Goal: Information Seeking & Learning: Learn about a topic

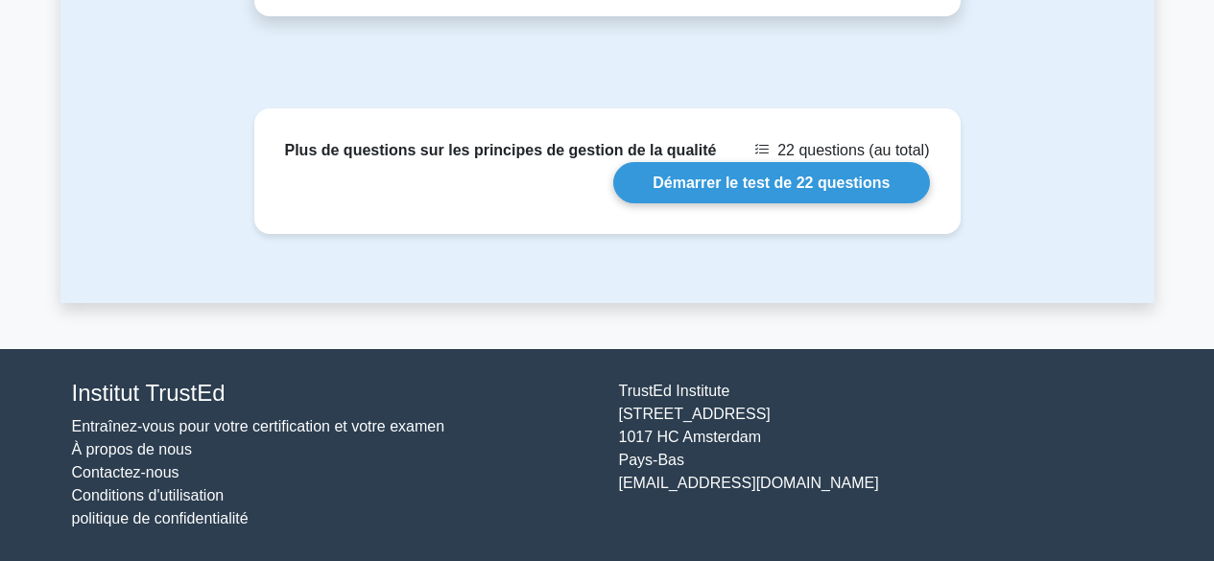
scroll to position [1539, 0]
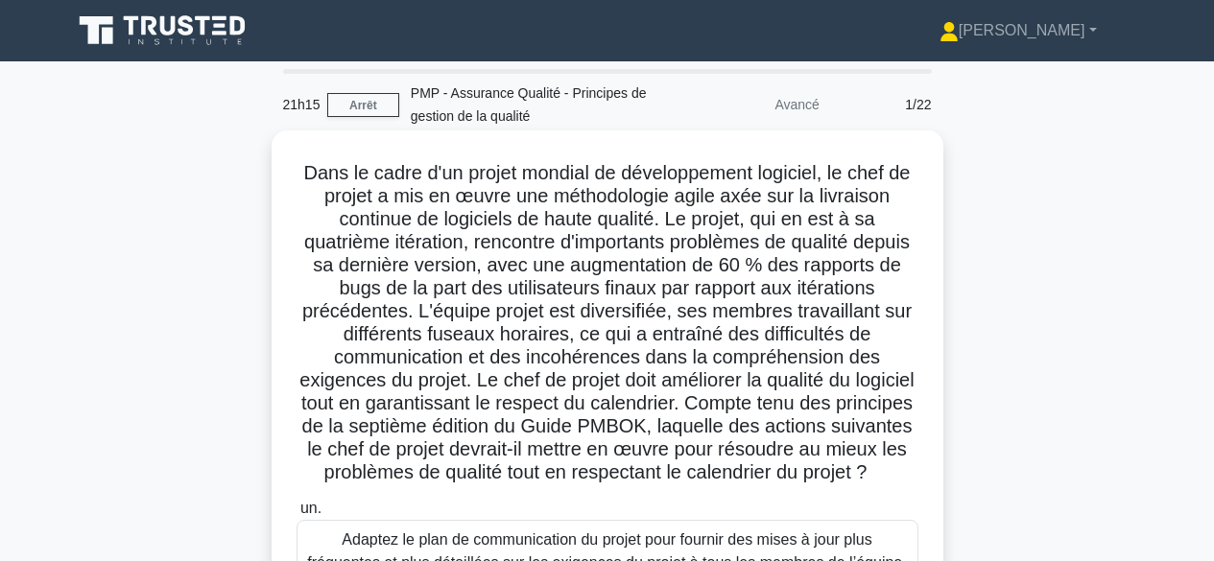
drag, startPoint x: 404, startPoint y: 452, endPoint x: 794, endPoint y: 508, distance: 393.6
click at [794, 486] on h5 "Dans le cadre d'un projet mondial de développement logiciel, le chef de projet …" at bounding box center [608, 323] width 626 height 324
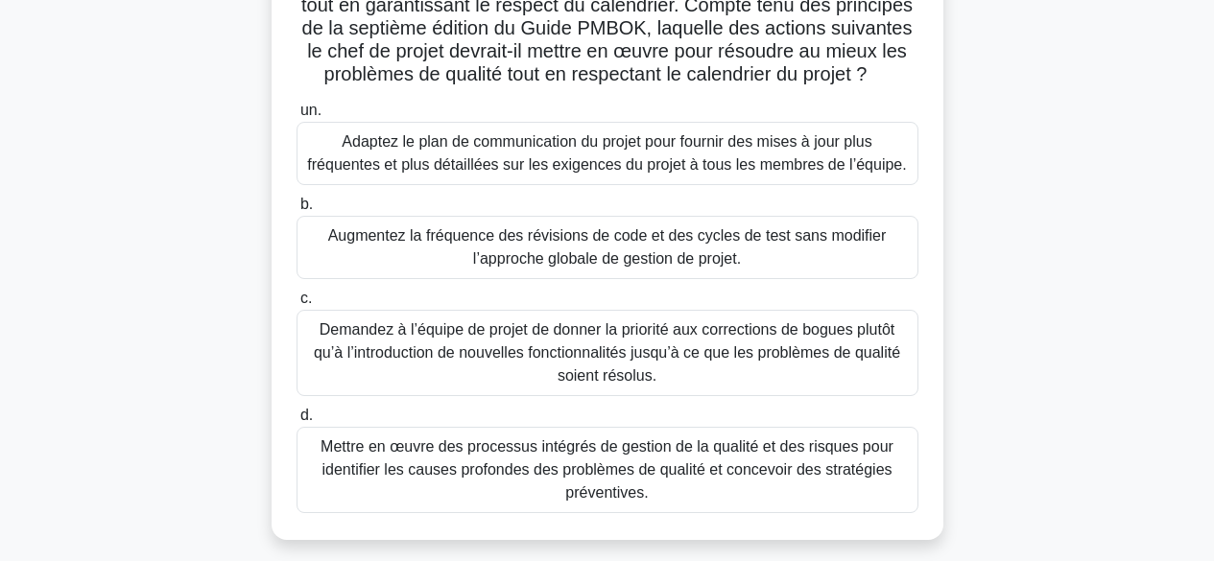
scroll to position [475, 0]
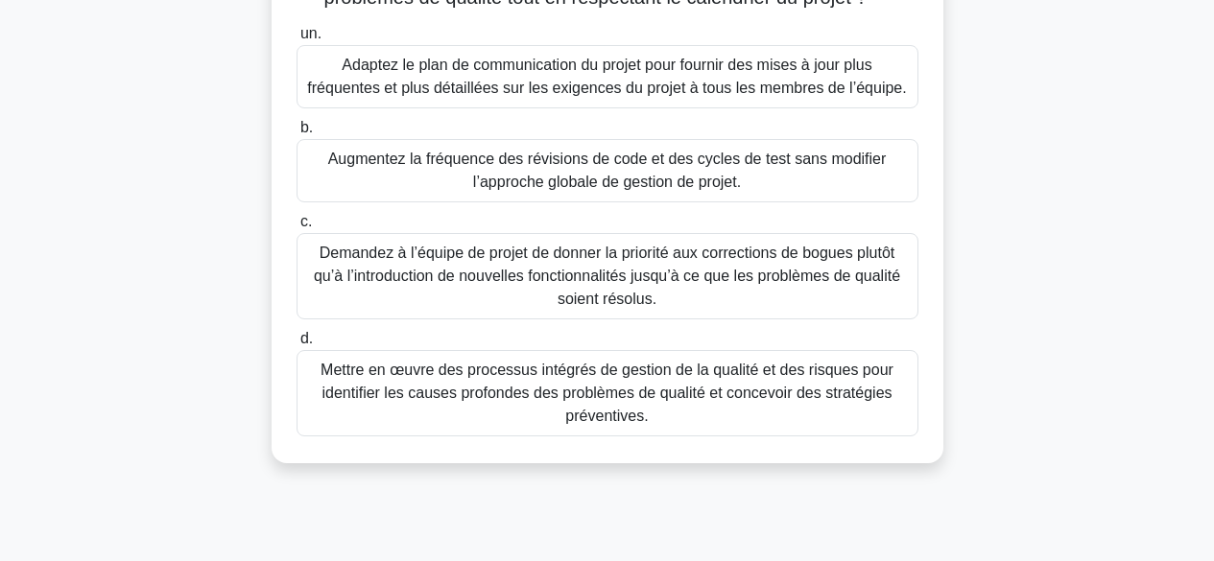
click at [791, 418] on font "Mettre en œuvre des processus intégrés de gestion de la qualité et des risques …" at bounding box center [607, 393] width 573 height 62
click at [297, 346] on input "d. Mettre en œuvre des processus intégrés de gestion de la qualité et des risqu…" at bounding box center [297, 339] width 0 height 12
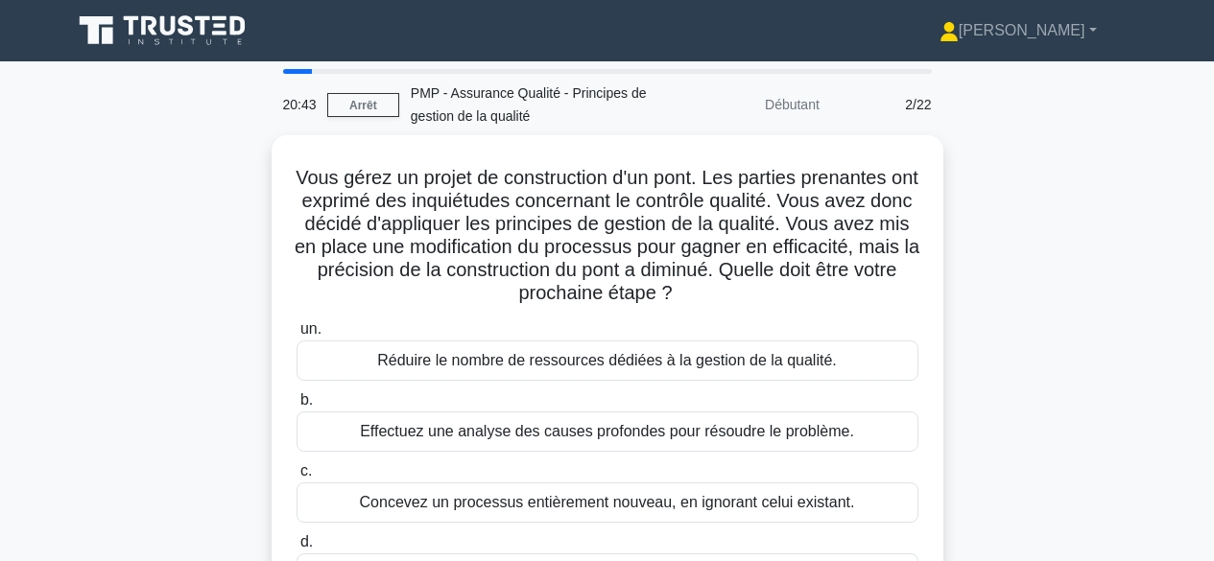
scroll to position [94, 0]
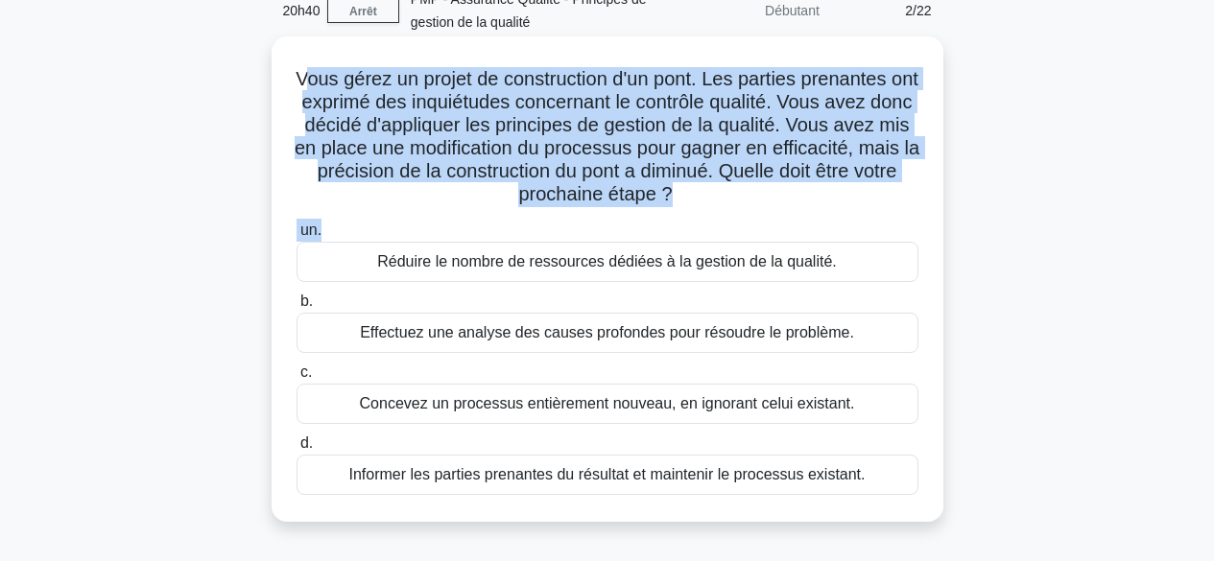
drag, startPoint x: 310, startPoint y: 79, endPoint x: 811, endPoint y: 212, distance: 518.5
click at [811, 212] on div "Vous gérez un projet de construction d'un pont. Les parties prenantes ont expri…" at bounding box center [607, 279] width 657 height 470
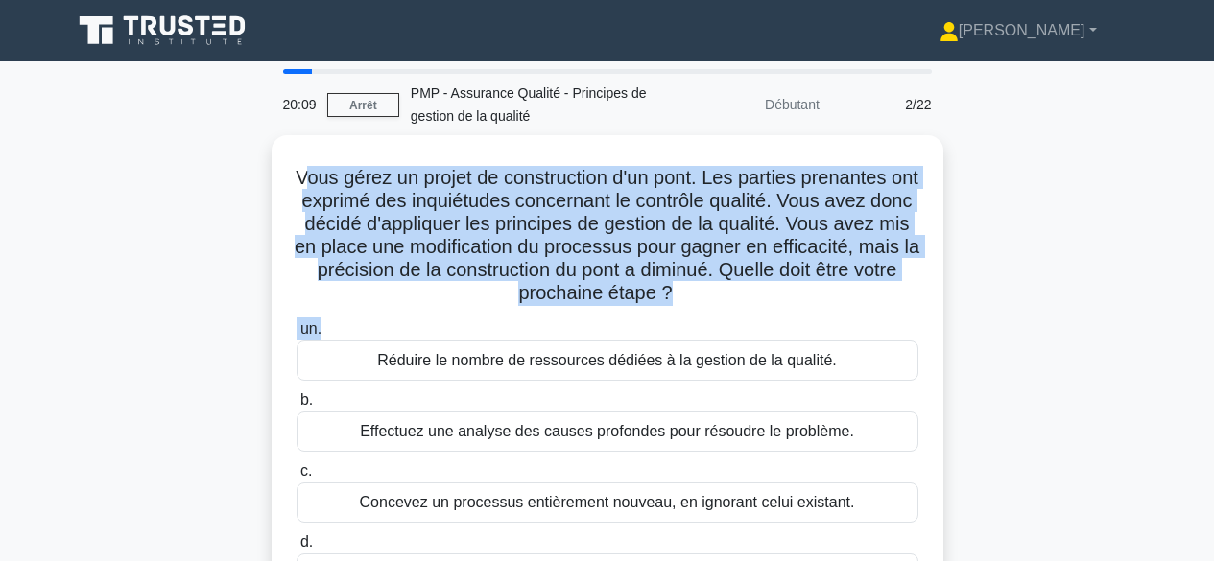
scroll to position [132, 0]
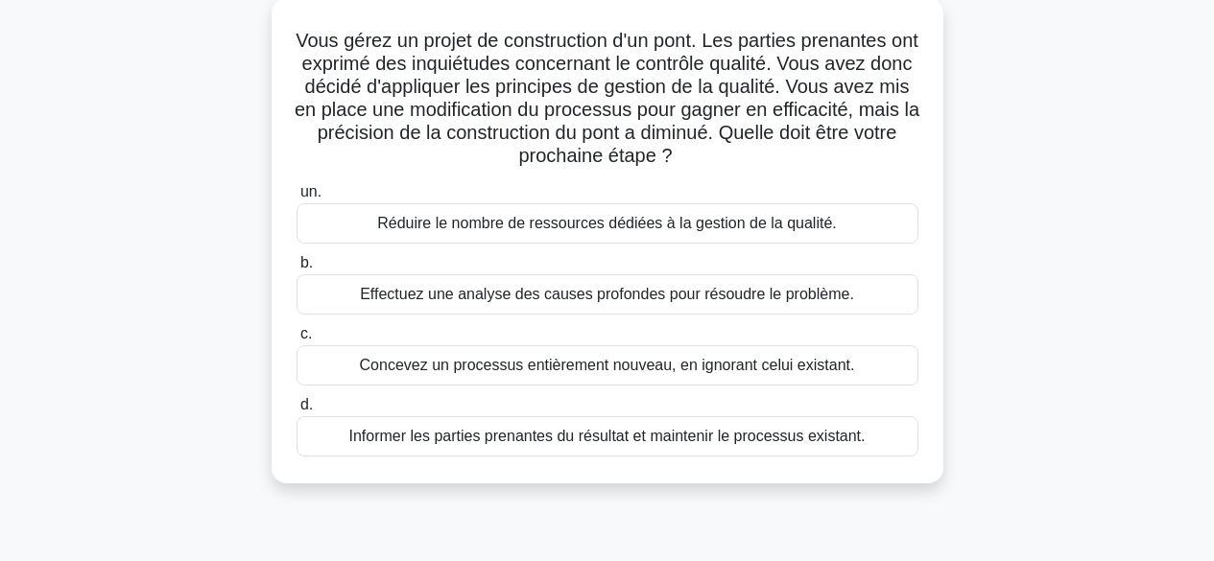
click at [685, 299] on font "Effectuez une analyse des causes profondes pour résoudre le problème." at bounding box center [607, 294] width 494 height 16
click at [297, 270] on input "b. Effectuez une analyse des causes profondes pour résoudre le problème." at bounding box center [297, 263] width 0 height 12
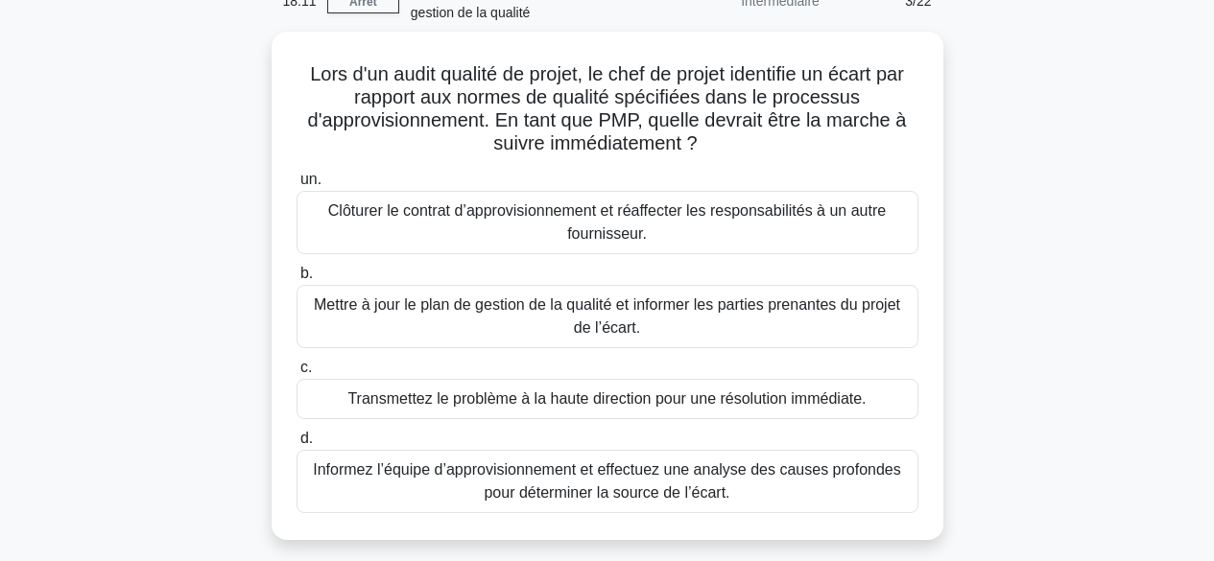
scroll to position [107, 0]
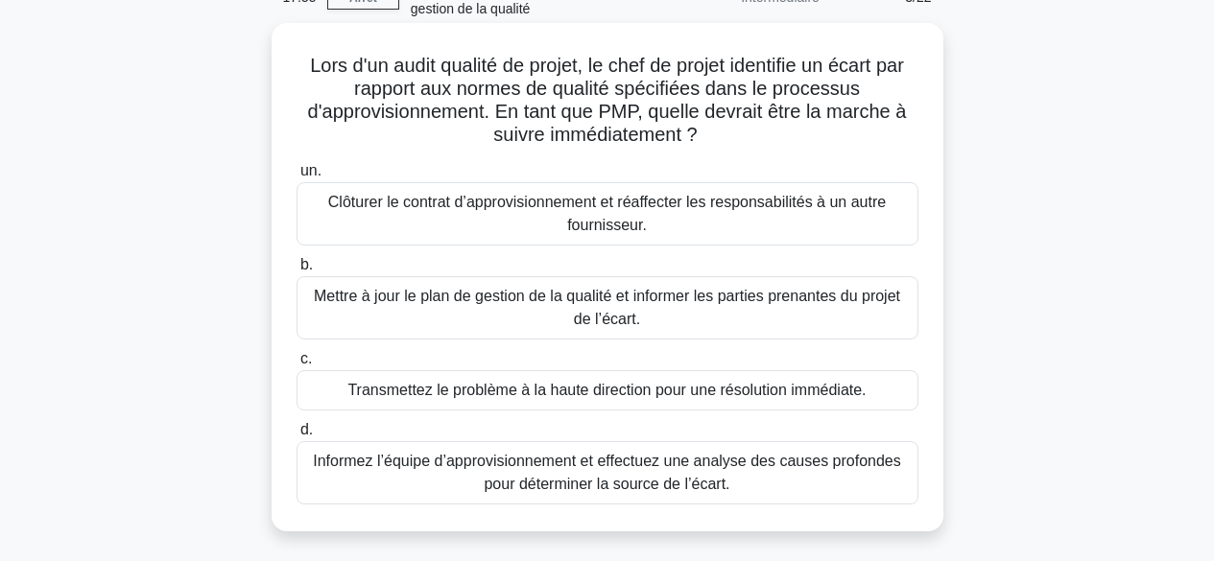
click at [703, 476] on font "Informez l’équipe d’approvisionnement et effectuez une analyse des causes profo…" at bounding box center [607, 472] width 588 height 39
click at [297, 437] on input "d. Informez l’équipe d’approvisionnement et effectuez une analyse des causes pr…" at bounding box center [297, 430] width 0 height 12
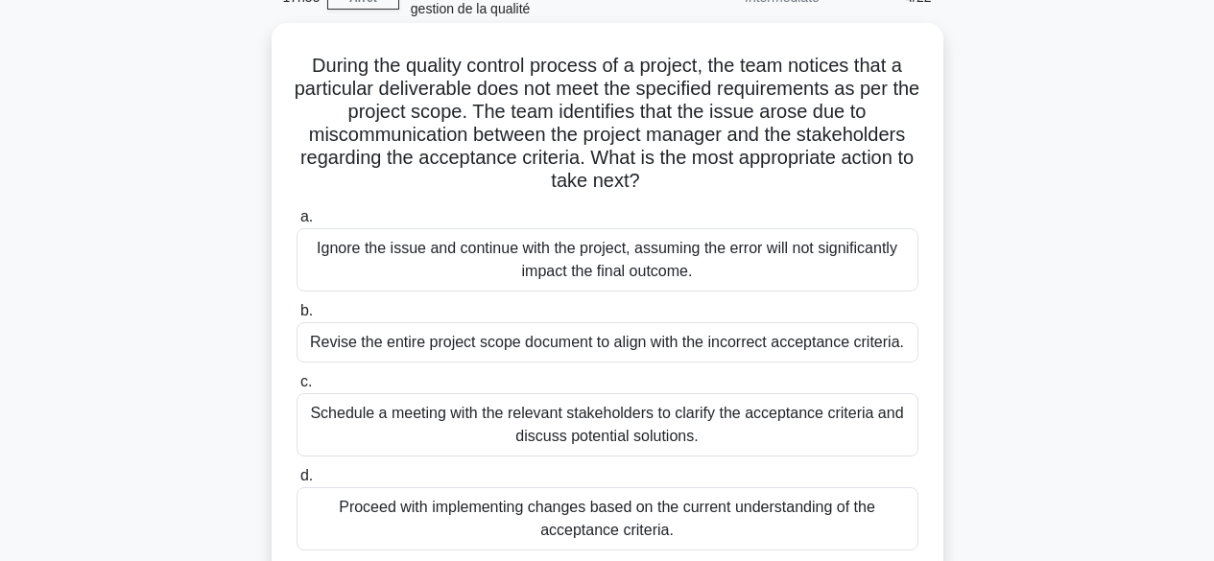
scroll to position [0, 0]
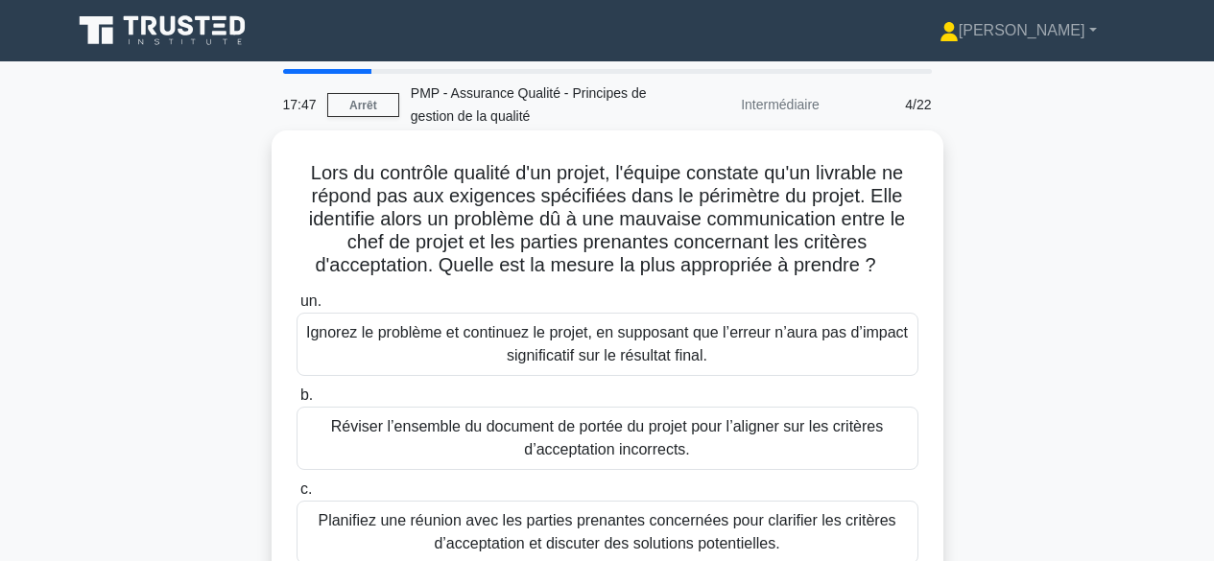
drag, startPoint x: 617, startPoint y: 174, endPoint x: 908, endPoint y: 265, distance: 304.8
click at [901, 271] on h5 "Lors du contrôle qualité d'un projet, l'équipe constate qu'un livrable ne répon…" at bounding box center [608, 219] width 626 height 117
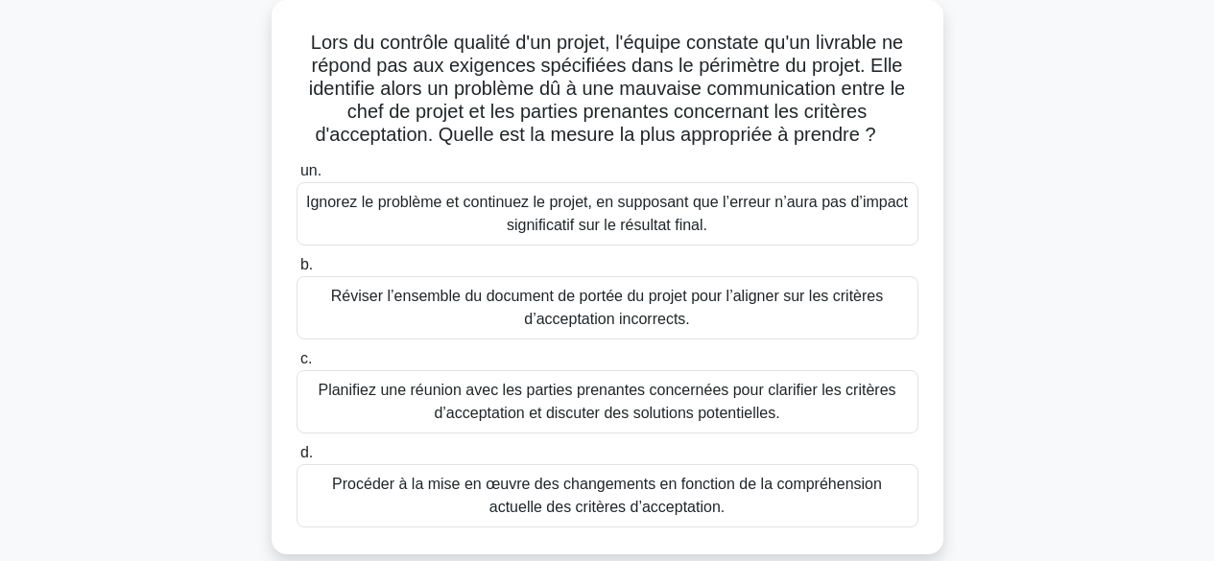
scroll to position [139, 0]
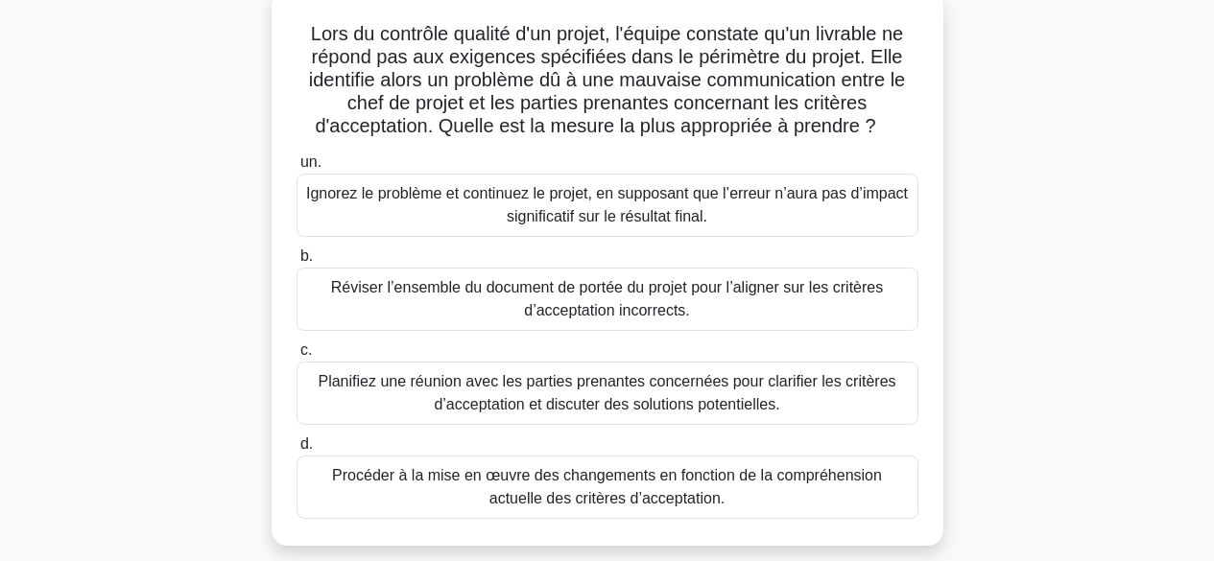
click at [655, 398] on font "Planifiez une réunion avec les parties prenantes concernées pour clarifier les …" at bounding box center [607, 392] width 578 height 39
click at [297, 357] on input "c. Planifiez une réunion avec les parties prenantes concernées pour clarifier l…" at bounding box center [297, 351] width 0 height 12
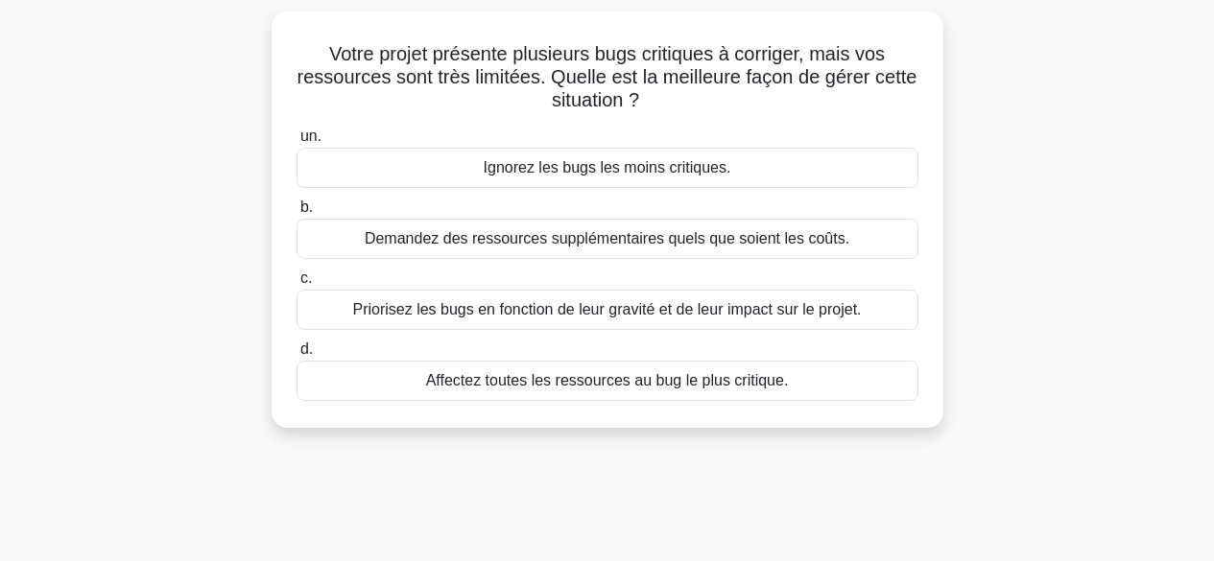
scroll to position [0, 0]
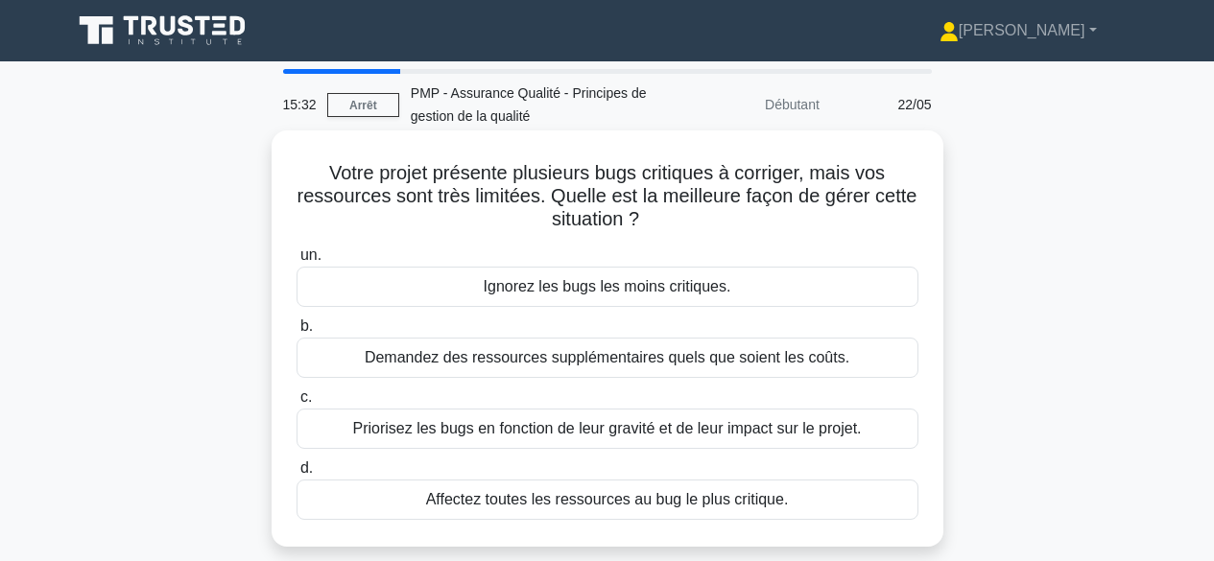
click at [733, 437] on font "Priorisez les bugs en fonction de leur gravité et de leur impact sur le projet." at bounding box center [606, 428] width 509 height 16
click at [297, 404] on input "c. Priorisez les bugs en fonction de leur gravité et de leur impact sur le proj…" at bounding box center [297, 398] width 0 height 12
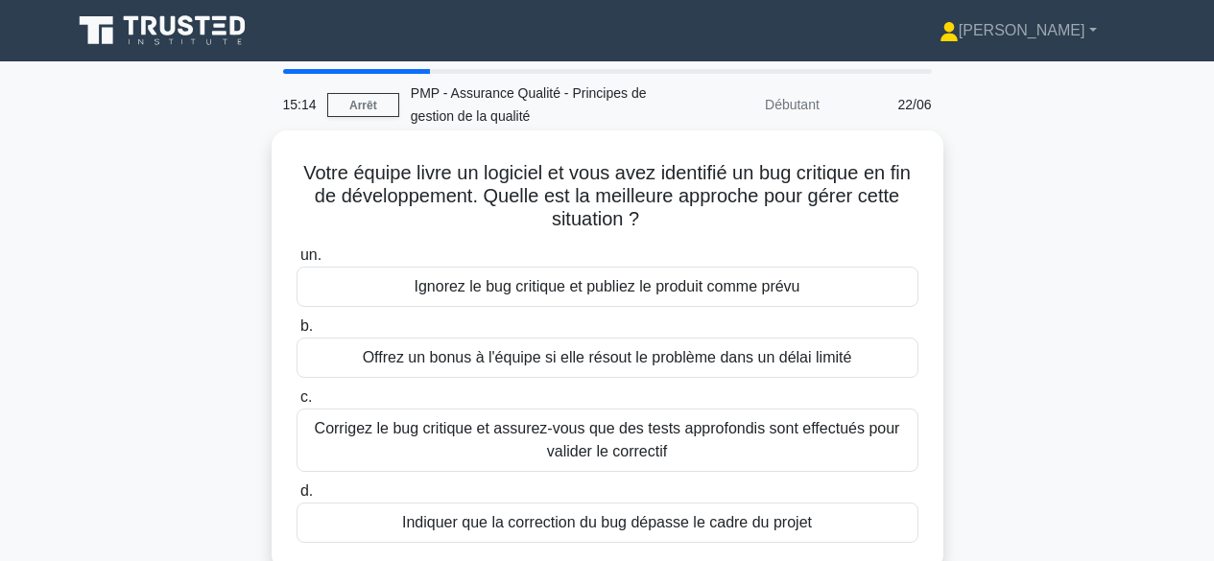
drag, startPoint x: 309, startPoint y: 169, endPoint x: 694, endPoint y: 214, distance: 387.5
click at [694, 214] on h5 "Votre équipe livre un logiciel et vous avez identifié un bug critique en fin de…" at bounding box center [608, 196] width 626 height 71
click at [693, 437] on font "Corrigez le bug critique et assurez-vous que des tests approfondis sont effectu…" at bounding box center [607, 439] width 585 height 39
click at [297, 404] on input "c. Corrigez le bug critique et assurez-vous que des tests approfondis sont effe…" at bounding box center [297, 398] width 0 height 12
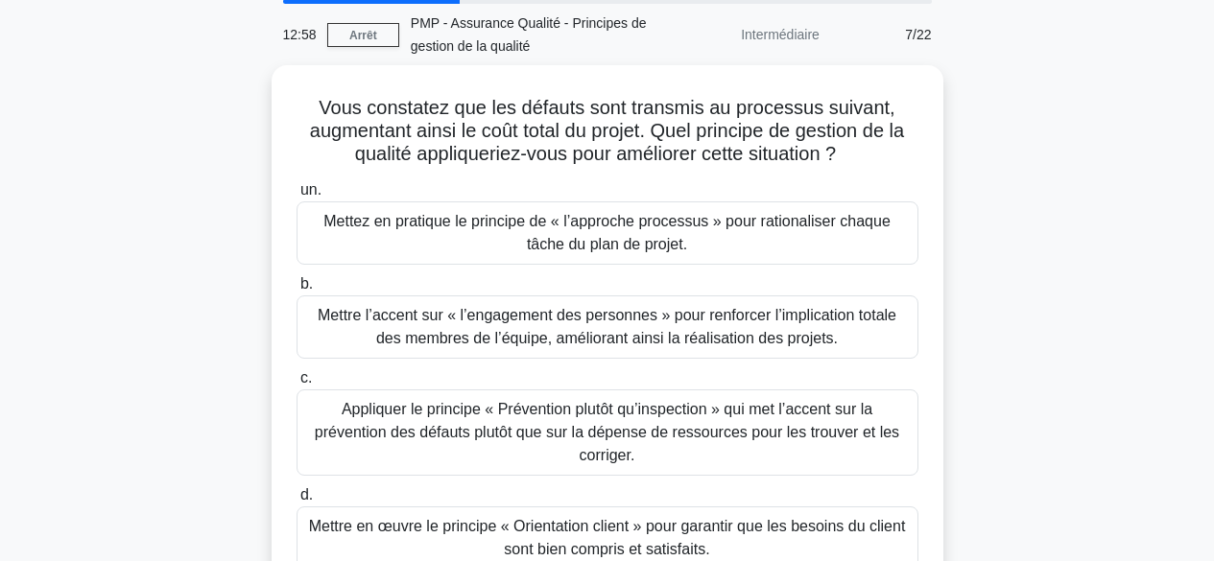
scroll to position [81, 0]
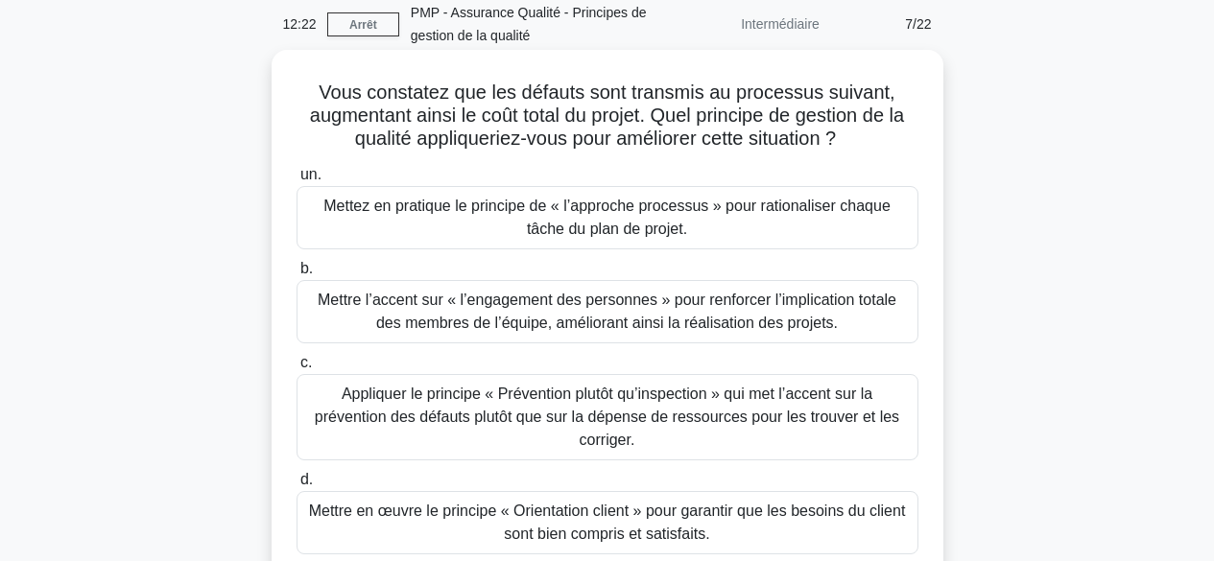
click at [689, 417] on font "Appliquer le principe « Prévention plutôt qu’inspection » qui met l’accent sur …" at bounding box center [607, 417] width 585 height 62
click at [297, 370] on input "c. Appliquer le principe « Prévention plutôt qu’inspection » qui met l’accent s…" at bounding box center [297, 363] width 0 height 12
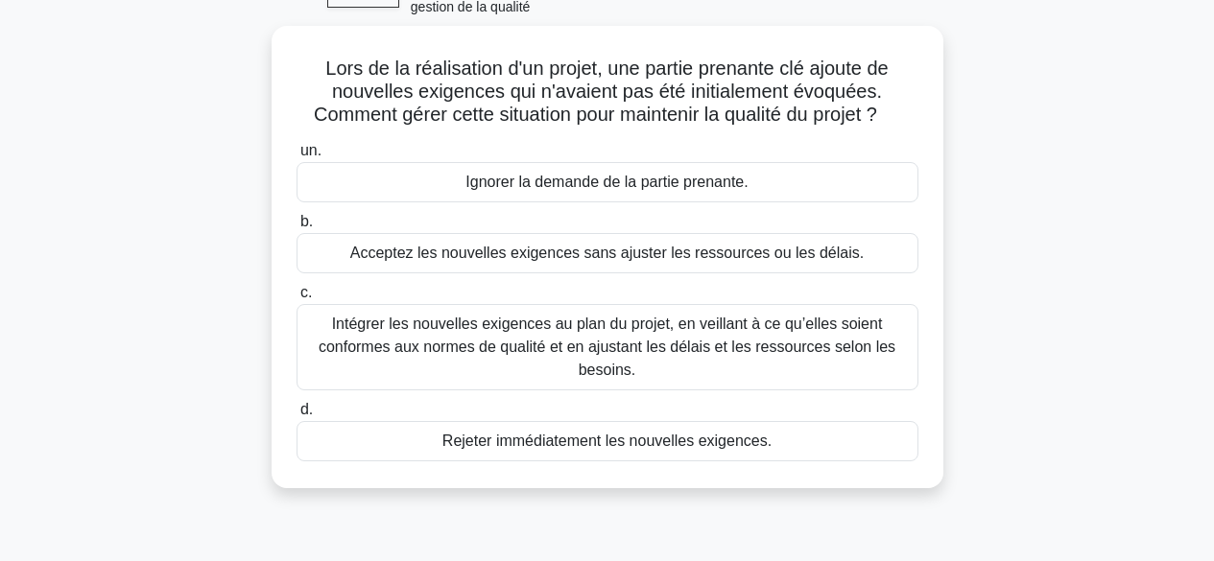
scroll to position [143, 0]
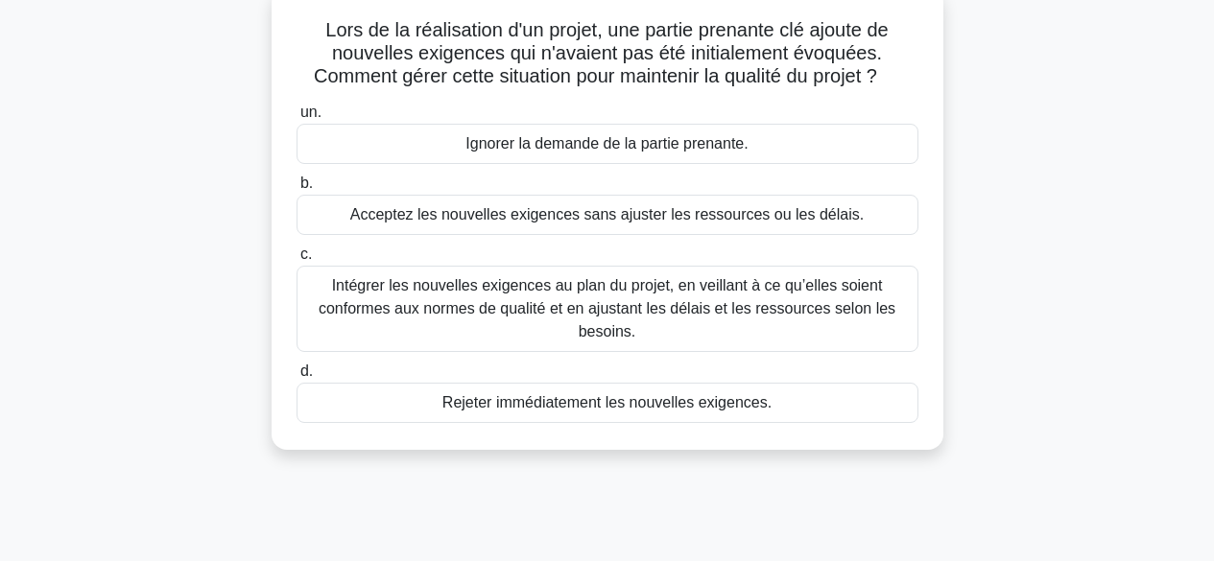
click at [663, 307] on font "Intégrer les nouvelles exigences au plan du projet, en veillant à ce qu’elles s…" at bounding box center [607, 308] width 577 height 62
click at [297, 261] on input "c. Intégrer les nouvelles exigences au plan du projet, en veillant à ce qu’elle…" at bounding box center [297, 255] width 0 height 12
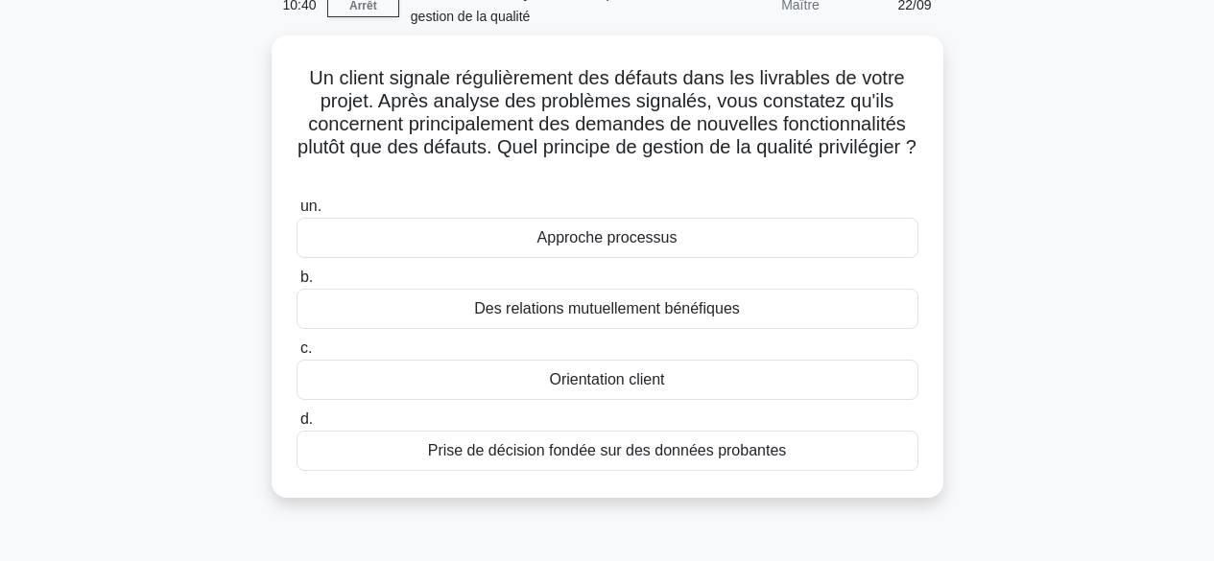
scroll to position [119, 0]
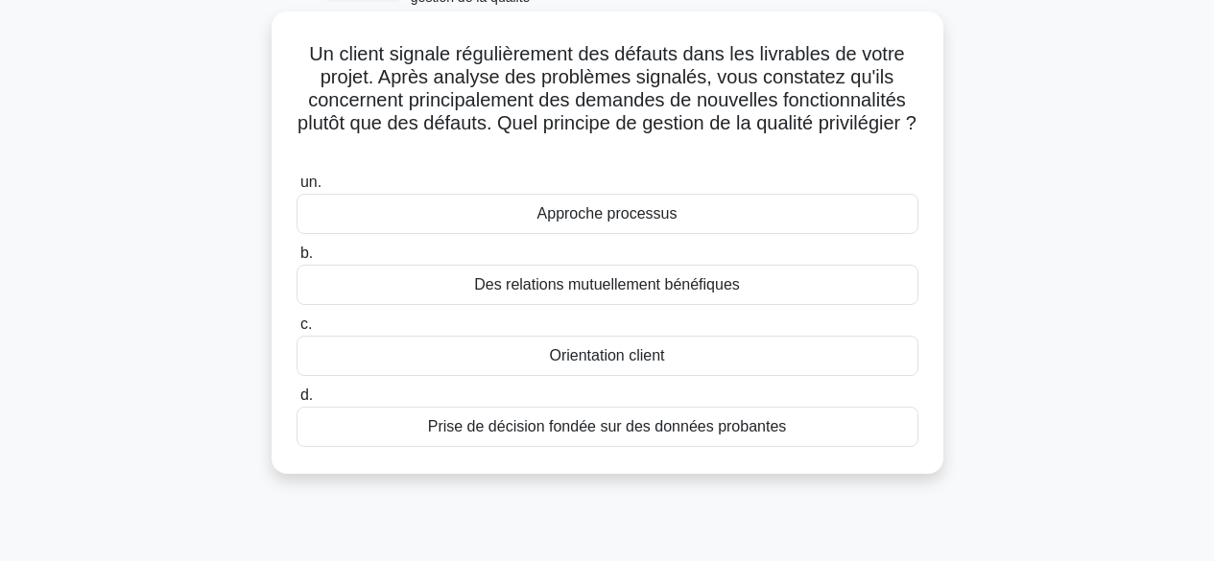
click at [729, 359] on div "Orientation client" at bounding box center [608, 356] width 622 height 40
click at [297, 331] on input "c. Orientation client" at bounding box center [297, 325] width 0 height 12
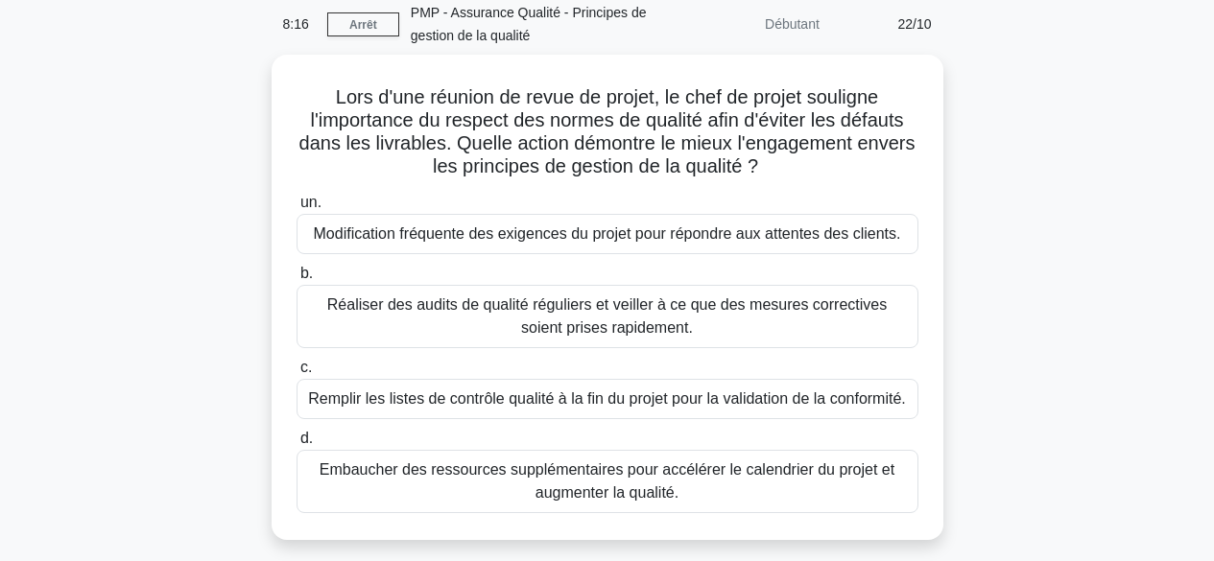
scroll to position [64, 0]
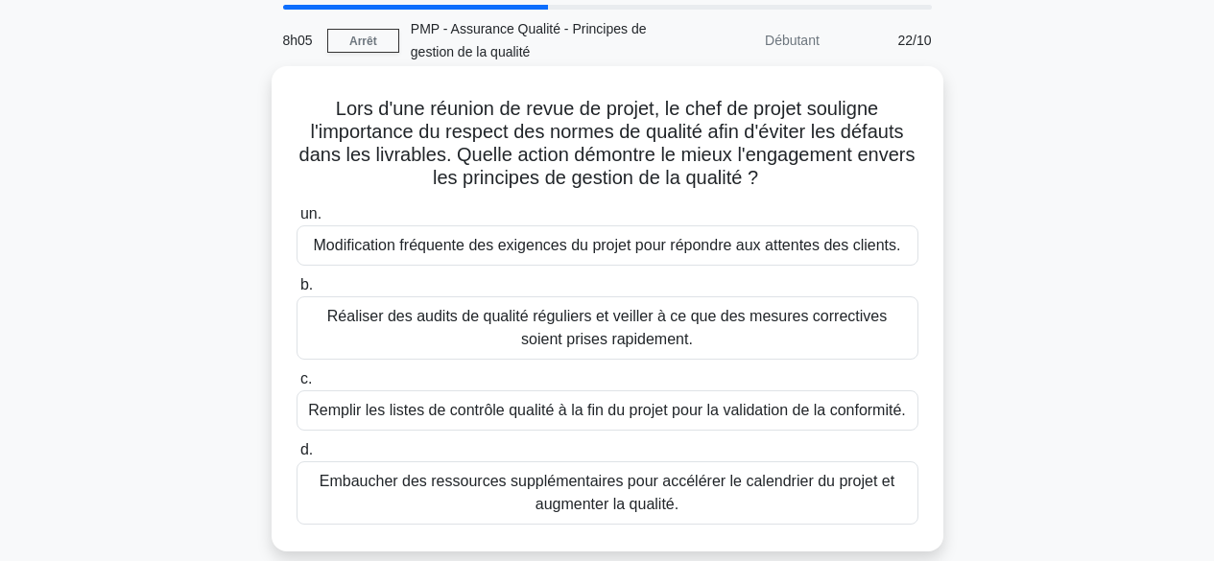
click at [692, 333] on font "Réaliser des audits de qualité réguliers et veiller à ce que des mesures correc…" at bounding box center [607, 328] width 605 height 46
click at [297, 292] on input "b. Réaliser des audits de qualité réguliers et veiller à ce que des mesures cor…" at bounding box center [297, 285] width 0 height 12
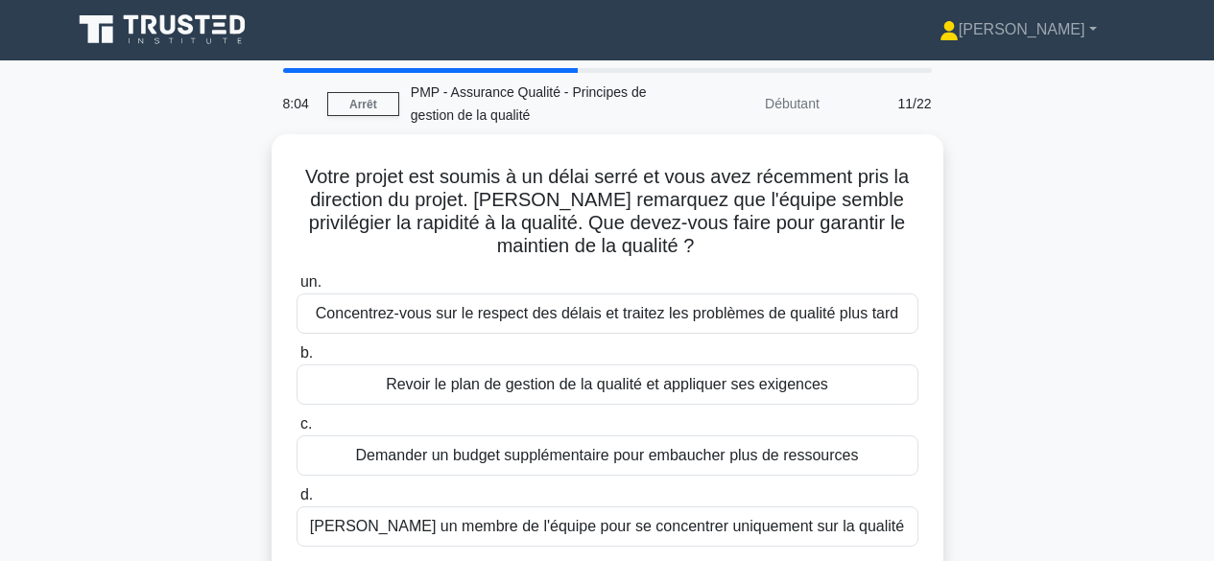
scroll to position [0, 0]
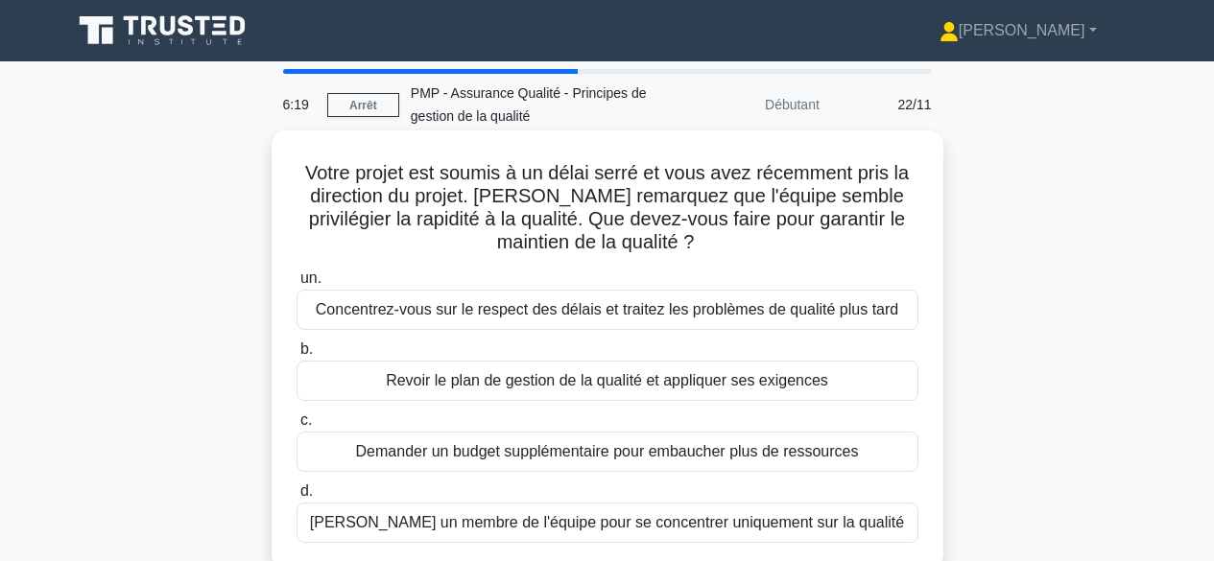
click at [702, 383] on font "Revoir le plan de gestion de la qualité et appliquer ses exigences" at bounding box center [607, 380] width 442 height 16
click at [297, 356] on input "b. Revoir le plan de gestion de la qualité et appliquer ses exigences" at bounding box center [297, 350] width 0 height 12
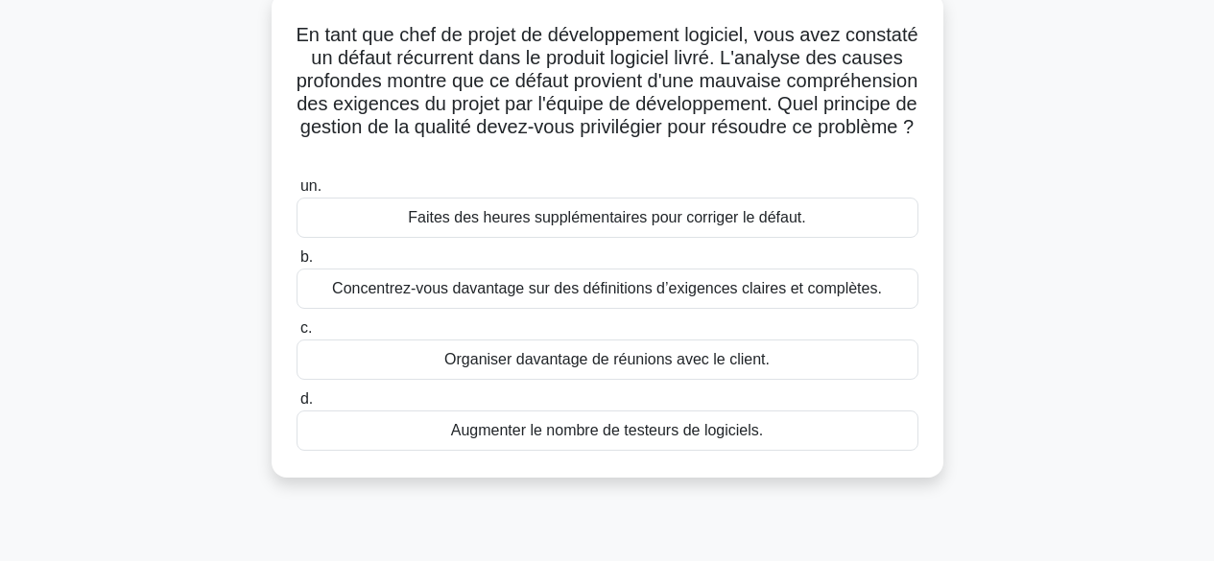
scroll to position [174, 0]
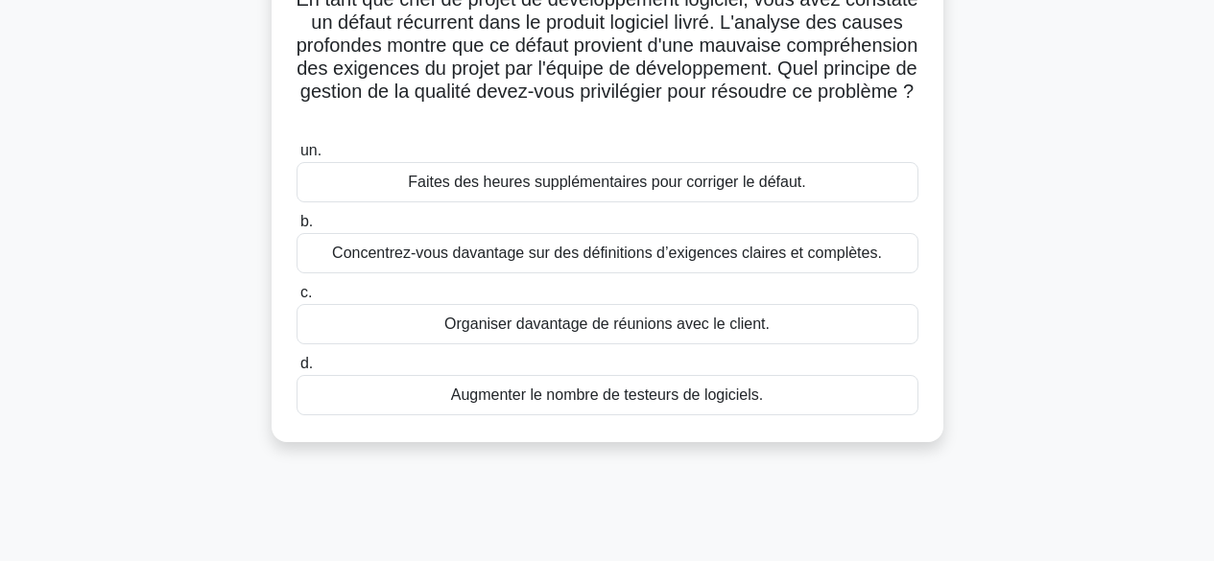
click at [741, 254] on font "Concentrez-vous davantage sur des définitions d’exigences claires et complètes." at bounding box center [607, 253] width 550 height 16
click at [297, 228] on input "b. Concentrez-vous davantage sur des définitions d’exigences claires et complèt…" at bounding box center [297, 222] width 0 height 12
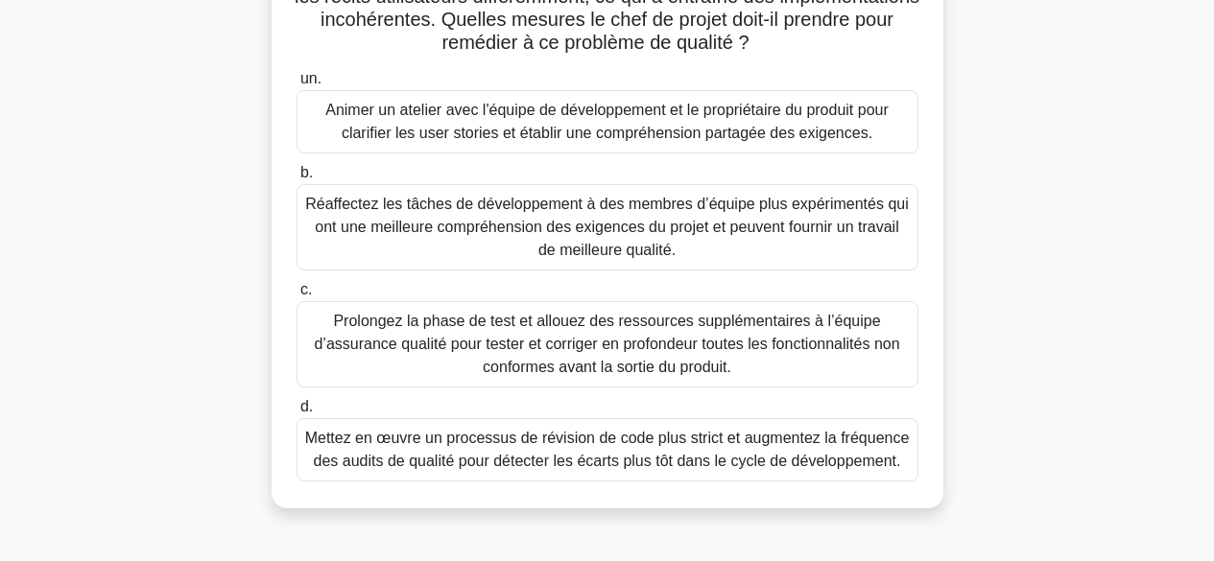
scroll to position [317, 0]
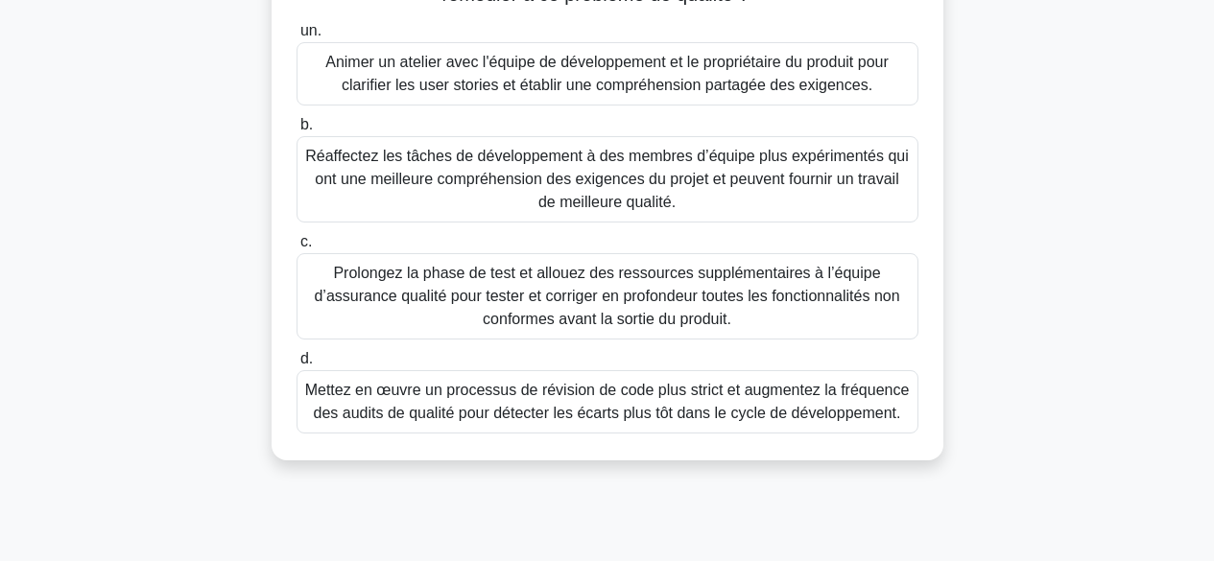
click at [895, 72] on font "Animer un atelier avec l'équipe de développement et le propriétaire du produit …" at bounding box center [607, 74] width 605 height 46
click at [297, 37] on input "un. Animer un atelier avec l'équipe de développement et le propriétaire du prod…" at bounding box center [297, 31] width 0 height 12
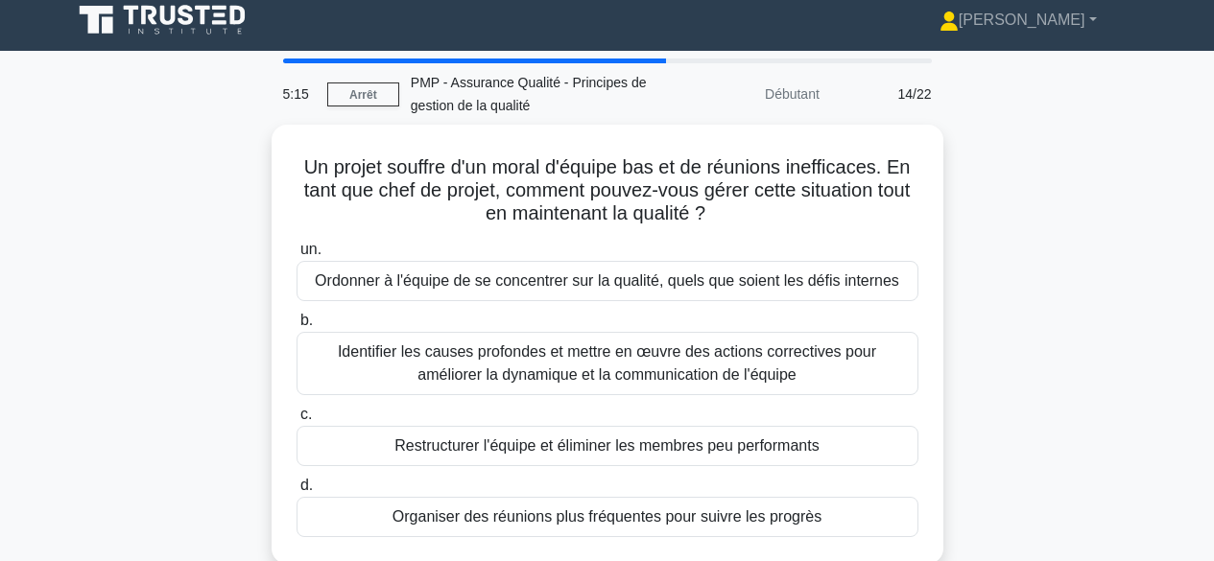
scroll to position [0, 0]
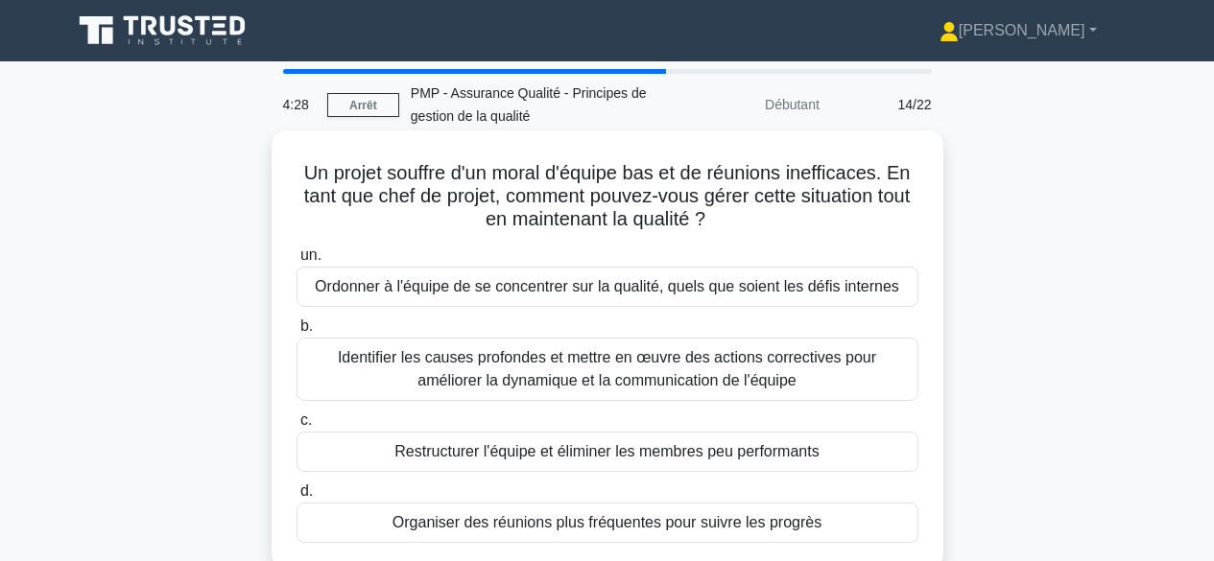
click at [781, 362] on font "Identifier les causes profondes et mettre en œuvre des actions correctives pour…" at bounding box center [607, 368] width 538 height 39
click at [297, 333] on input "b. Identifier les causes profondes et mettre en œuvre des actions correctives p…" at bounding box center [297, 327] width 0 height 12
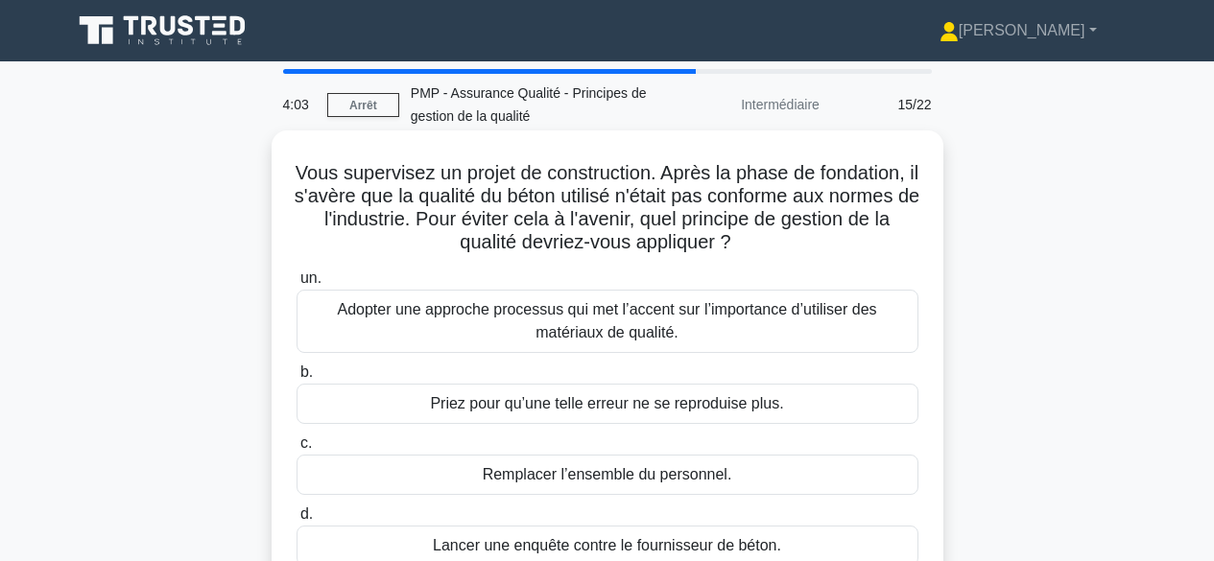
click at [850, 320] on font "Adopter une approche processus qui met l’accent sur l’importance d’utiliser des…" at bounding box center [606, 320] width 539 height 39
click at [297, 285] on input "un. Adopter une approche processus qui met l’accent sur l’importance d’utiliser…" at bounding box center [297, 279] width 0 height 12
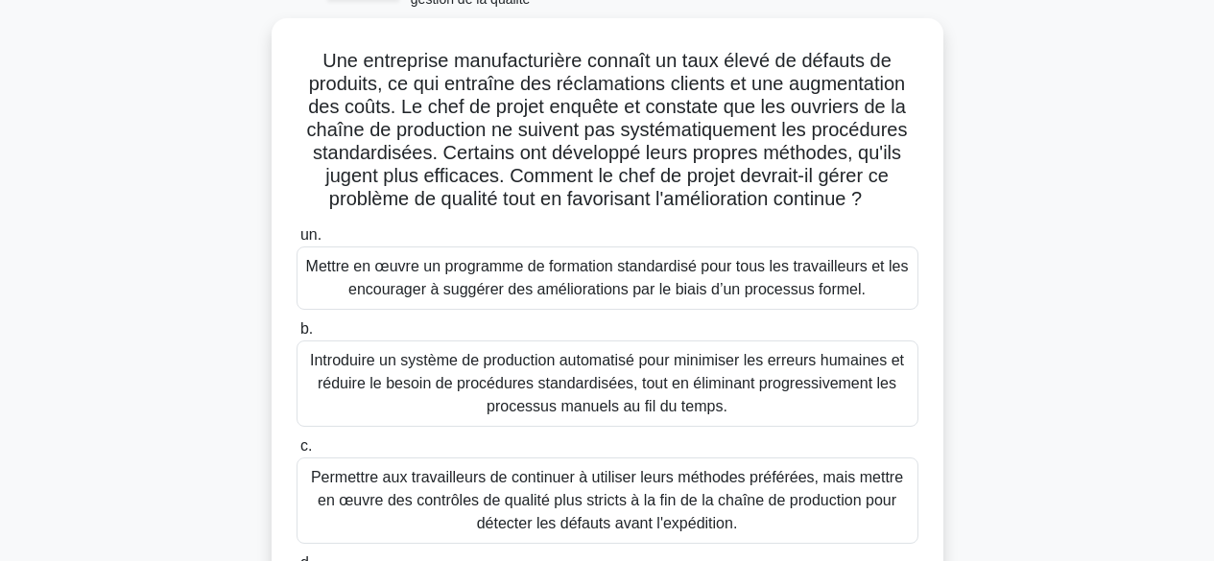
scroll to position [113, 0]
click at [740, 285] on font "Mettre en œuvre un programme de formation standardisé pour tous les travailleur…" at bounding box center [607, 276] width 603 height 39
click at [297, 241] on input "un. Mettre en œuvre un programme de formation standardisé pour tous les travail…" at bounding box center [297, 234] width 0 height 12
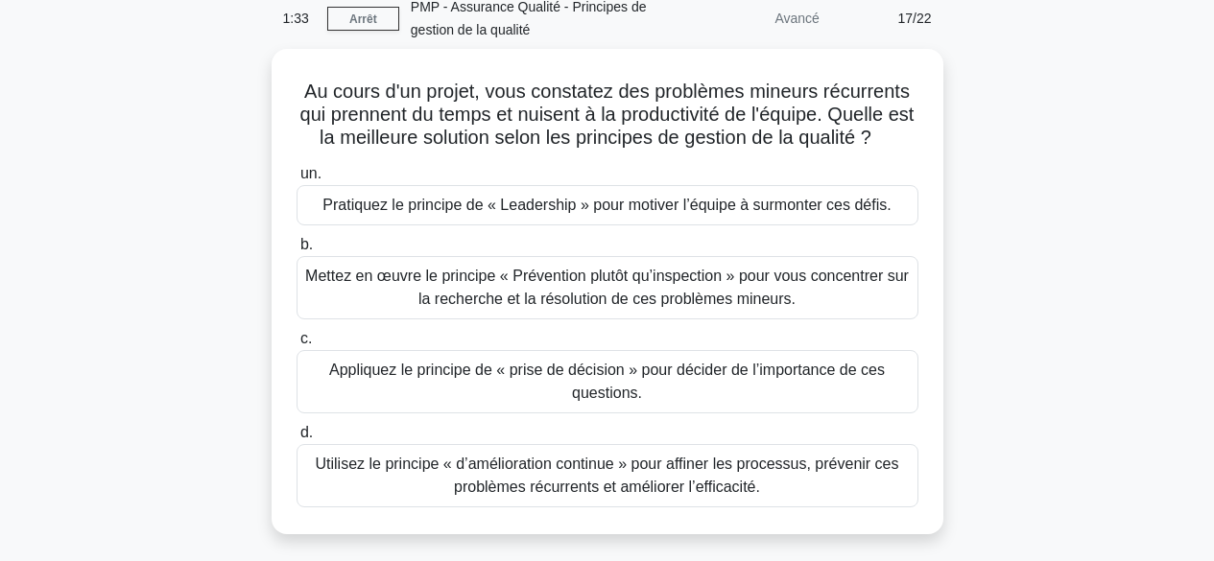
scroll to position [80, 0]
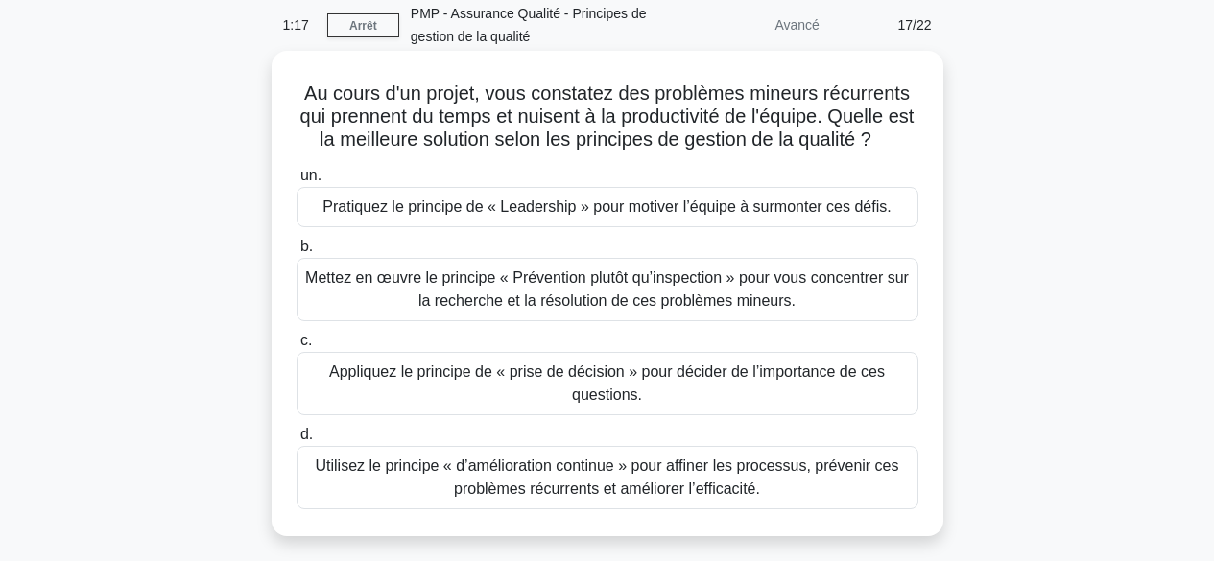
click at [763, 473] on font "Utilisez le principe « d’amélioration continue » pour affiner les processus, pr…" at bounding box center [607, 477] width 584 height 39
click at [297, 442] on input "d. Utilisez le principe « d’amélioration continue » pour affiner les processus,…" at bounding box center [297, 435] width 0 height 12
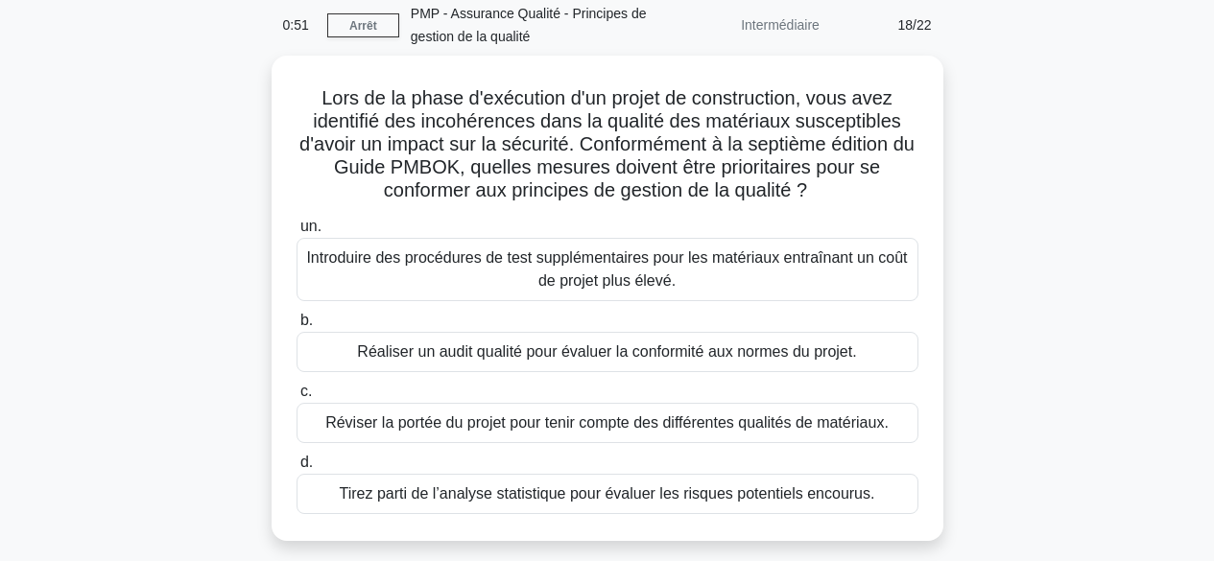
scroll to position [86, 0]
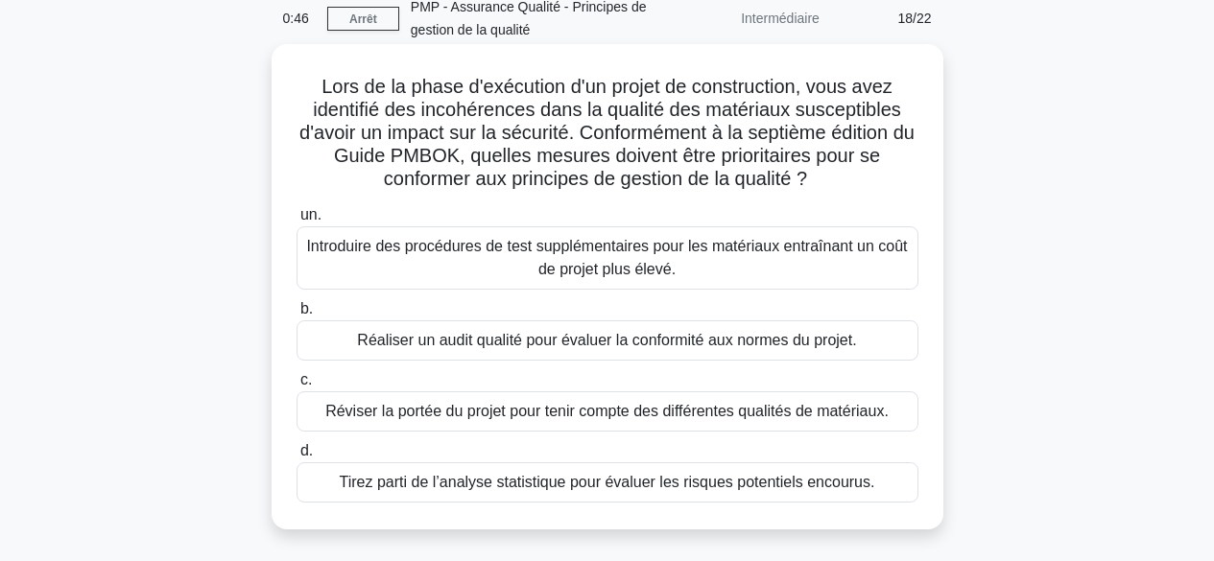
click at [738, 339] on font "Réaliser un audit qualité pour évaluer la conformité aux normes du projet." at bounding box center [606, 340] width 499 height 16
click at [297, 316] on input "b. Réaliser un audit qualité pour évaluer la conformité aux normes du projet." at bounding box center [297, 309] width 0 height 12
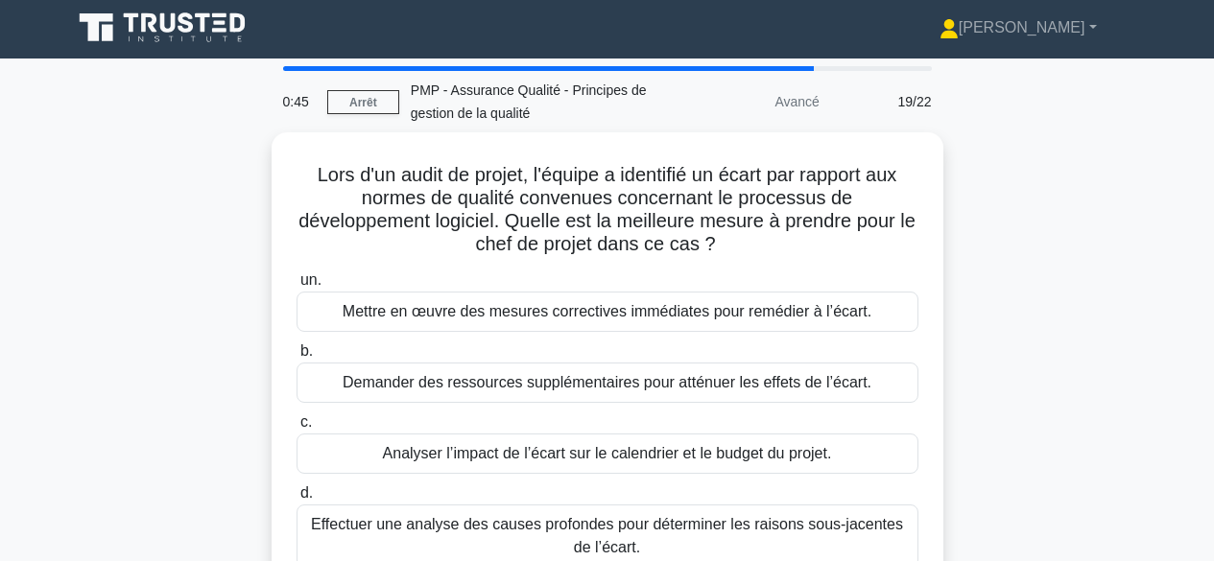
scroll to position [0, 0]
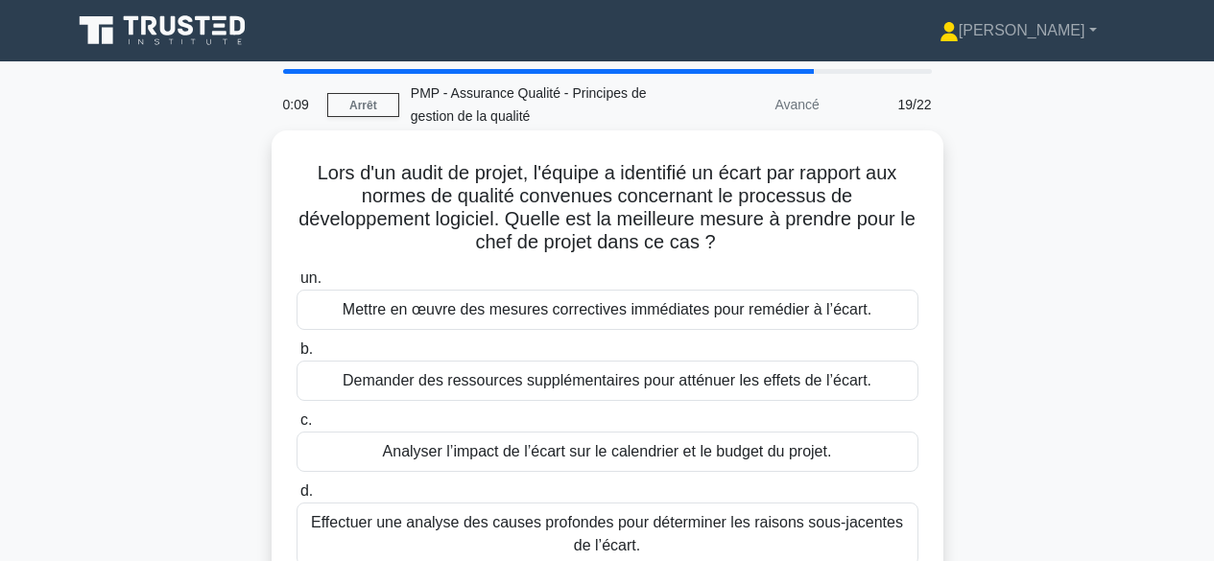
click at [840, 531] on font "Effectuer une analyse des causes profondes pour déterminer les raisons sous-jac…" at bounding box center [607, 533] width 592 height 39
click at [297, 498] on input "d. Effectuer une analyse des causes profondes pour déterminer les raisons sous-…" at bounding box center [297, 492] width 0 height 12
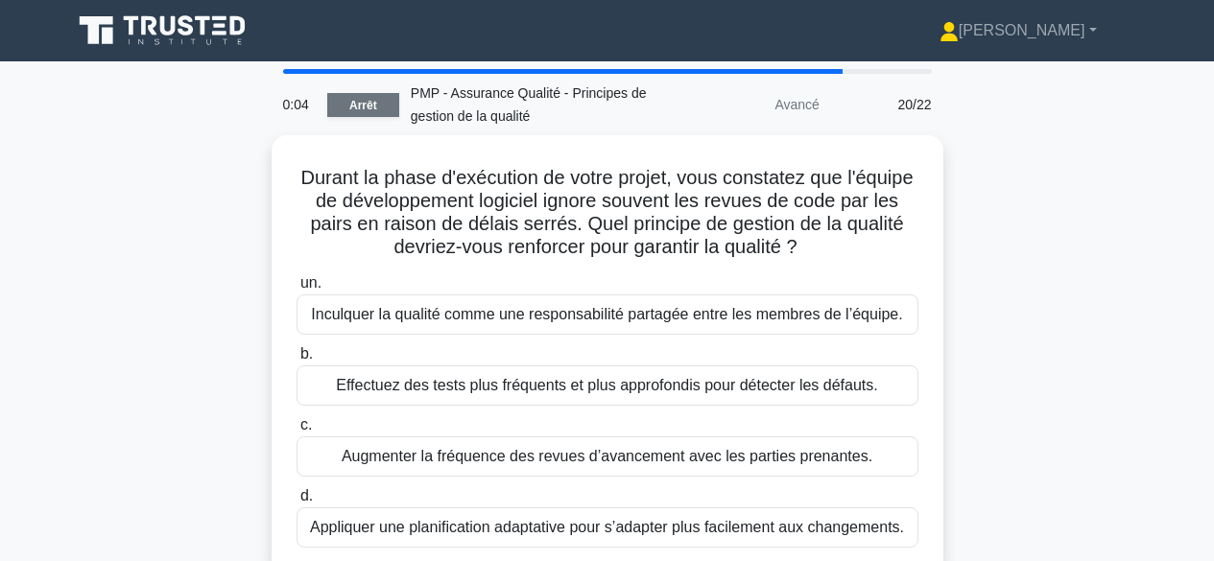
click at [361, 107] on font "Arrêt" at bounding box center [363, 105] width 28 height 13
